Goal: Task Accomplishment & Management: Complete application form

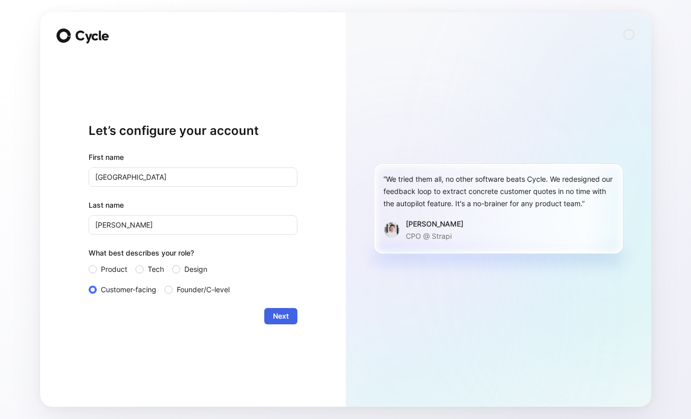
click at [282, 316] on span "Next" at bounding box center [281, 316] width 16 height 12
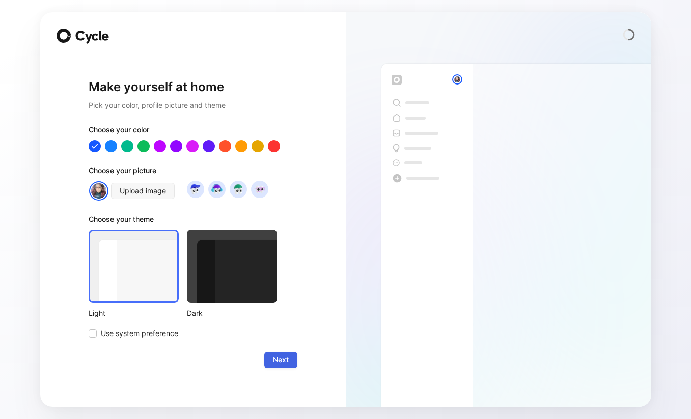
click at [283, 355] on span "Next" at bounding box center [281, 360] width 16 height 12
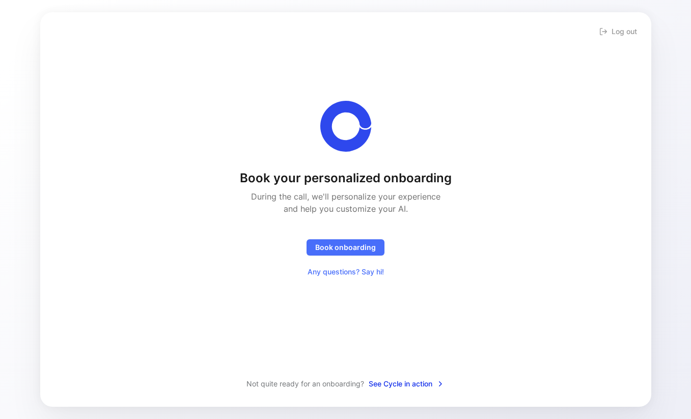
click at [396, 384] on span "See Cycle in action" at bounding box center [407, 384] width 76 height 12
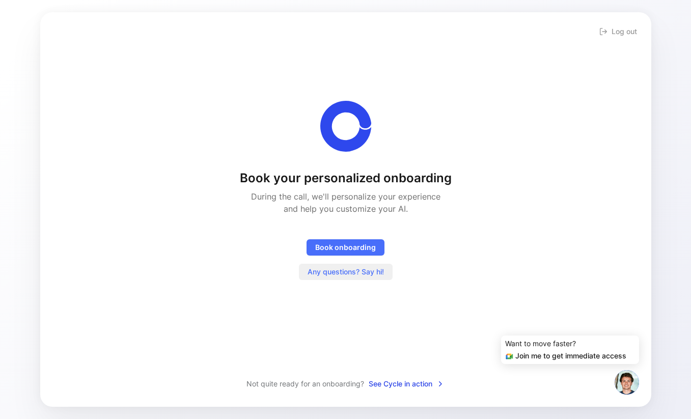
click at [350, 272] on span "Any questions? Say hi!" at bounding box center [345, 272] width 76 height 12
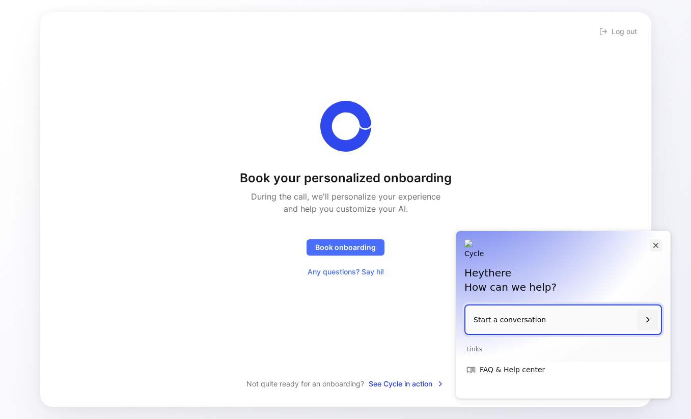
click at [654, 241] on icon "Close" at bounding box center [655, 245] width 9 height 9
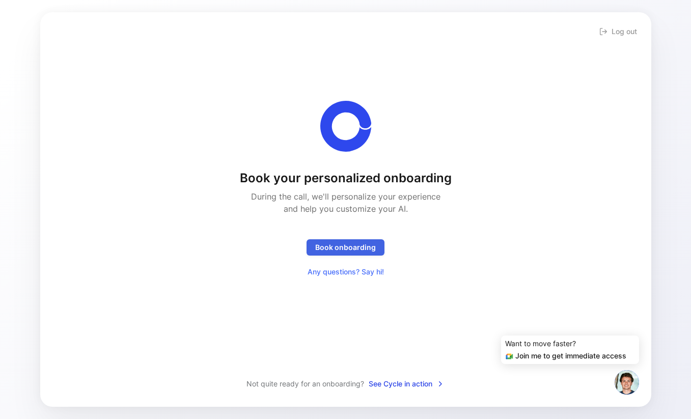
click at [358, 246] on span "Book onboarding" at bounding box center [345, 247] width 61 height 12
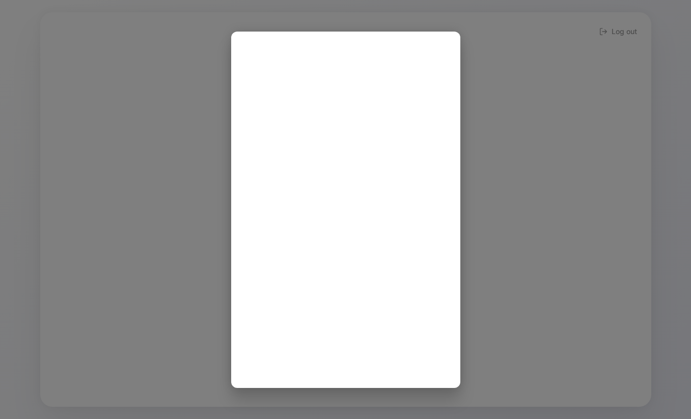
click at [517, 90] on div at bounding box center [345, 209] width 691 height 419
